Goal: Information Seeking & Learning: Learn about a topic

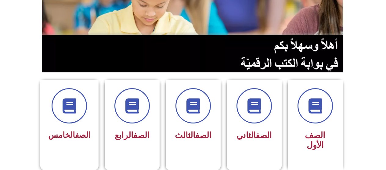
scroll to position [96, 0]
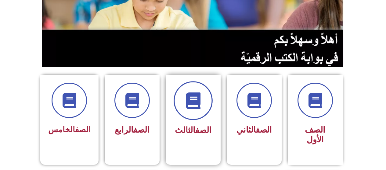
click at [187, 112] on span at bounding box center [192, 100] width 39 height 39
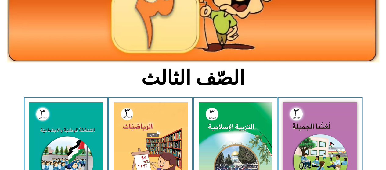
scroll to position [103, 0]
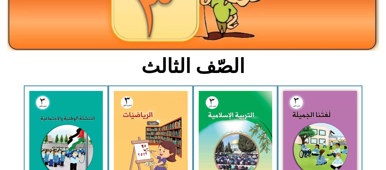
click at [308, 128] on img at bounding box center [320, 136] width 74 height 91
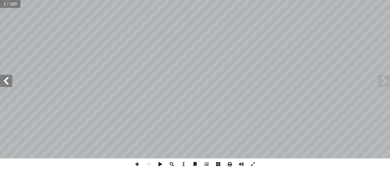
click at [6, 5] on input "text" at bounding box center [10, 4] width 20 height 8
type input "**"
